Goal: Communication & Community: Ask a question

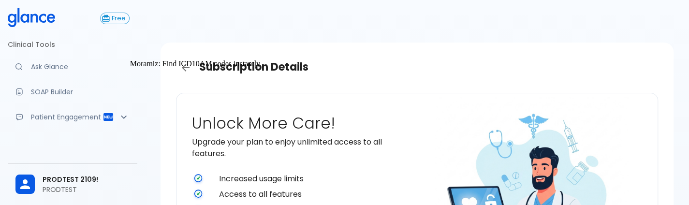
click at [59, 74] on link "Ask Glance" at bounding box center [73, 66] width 130 height 21
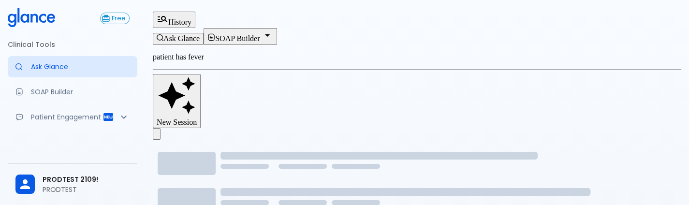
click at [195, 12] on button "History" at bounding box center [174, 20] width 43 height 16
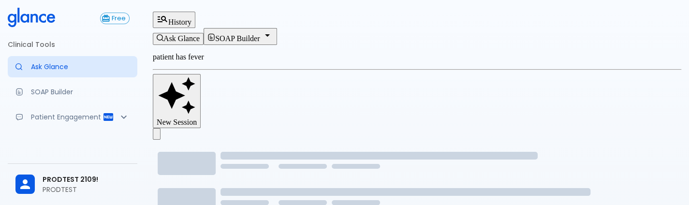
click at [44, 182] on span "PRODTEST 2109!" at bounding box center [86, 180] width 87 height 10
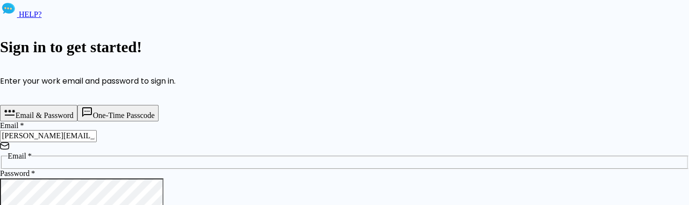
click at [97, 142] on input "[PERSON_NAME][EMAIL_ADDRESS][DOMAIN_NAME]" at bounding box center [48, 136] width 97 height 12
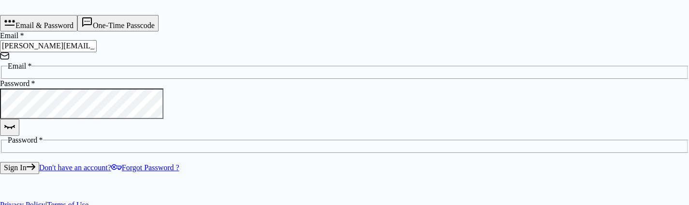
type input "[PERSON_NAME][EMAIL_ADDRESS][DOMAIN_NAME]"
click at [39, 168] on button "Sign In" at bounding box center [19, 168] width 39 height 12
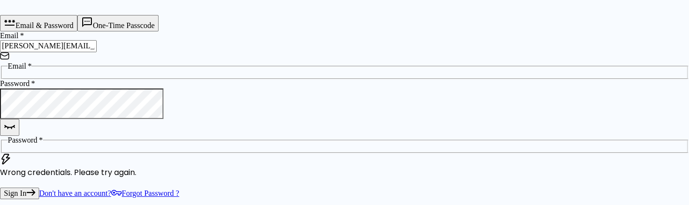
click at [15, 120] on icon "button" at bounding box center [10, 126] width 12 height 12
click at [39, 188] on button "Sign In" at bounding box center [19, 194] width 39 height 12
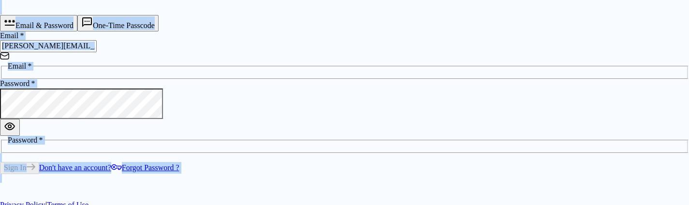
click at [183, 174] on div "Sign In Don't have an account? Forgot Password ?" at bounding box center [344, 168] width 689 height 12
